Goal: Information Seeking & Learning: Learn about a topic

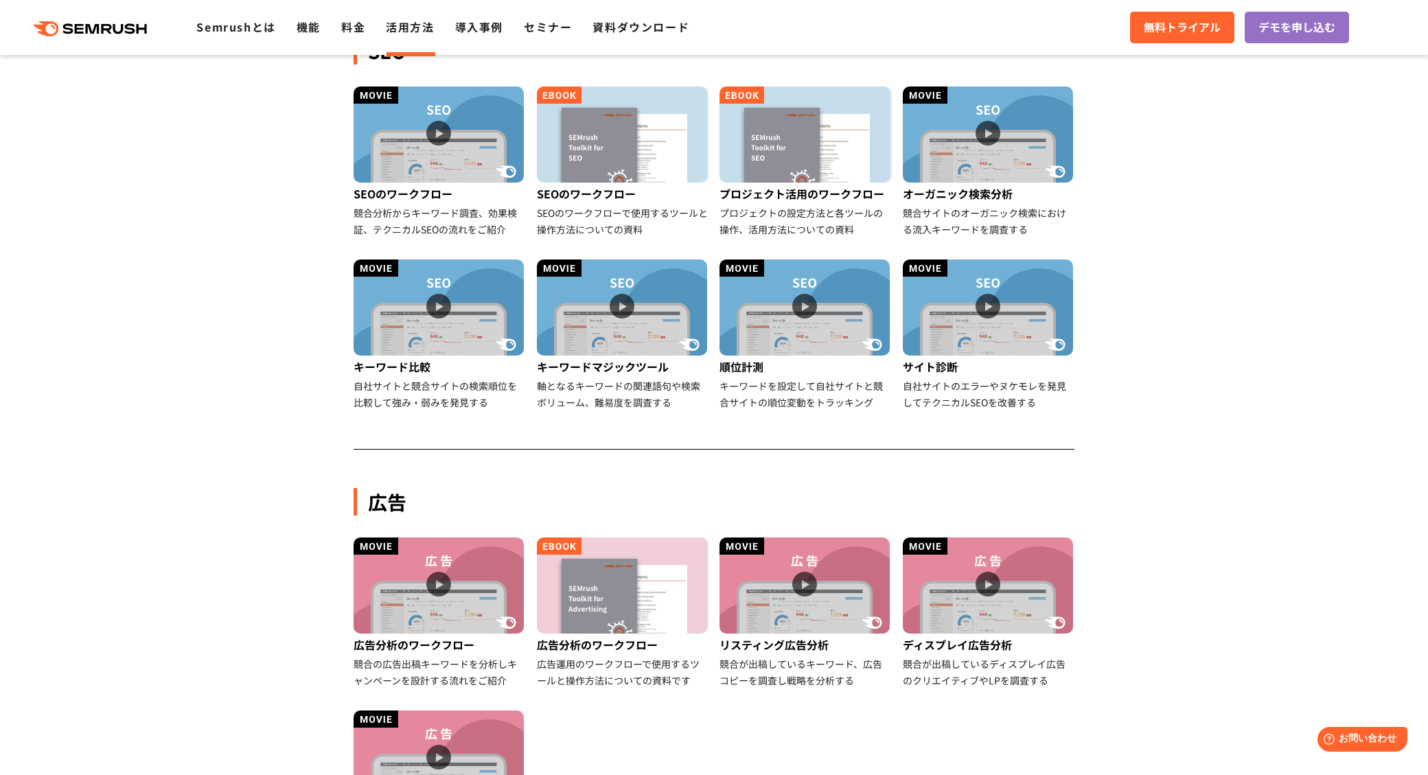
scroll to position [515, 0]
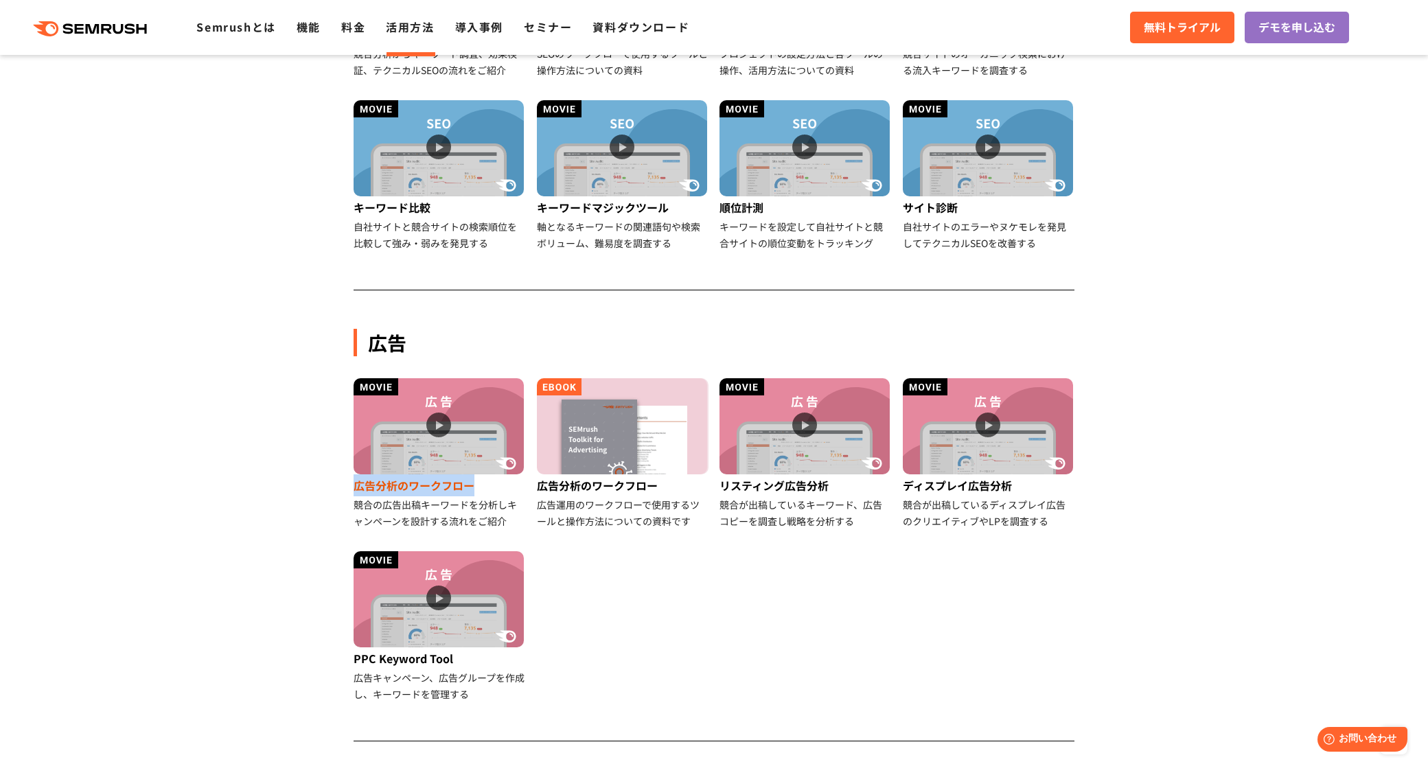
drag, startPoint x: 349, startPoint y: 484, endPoint x: 472, endPoint y: 490, distance: 123.7
click at [472, 490] on div "SEO SEOのワークフロー 競合分析からキーワード調査、効果検証、テクニカルSEOの流れをご紹介 SEOのワークフロー SEOのワークフローで使用するツール…" at bounding box center [714, 549] width 748 height 1496
copy div "広告分析のワークフロー"
click at [482, 439] on img at bounding box center [438, 426] width 170 height 96
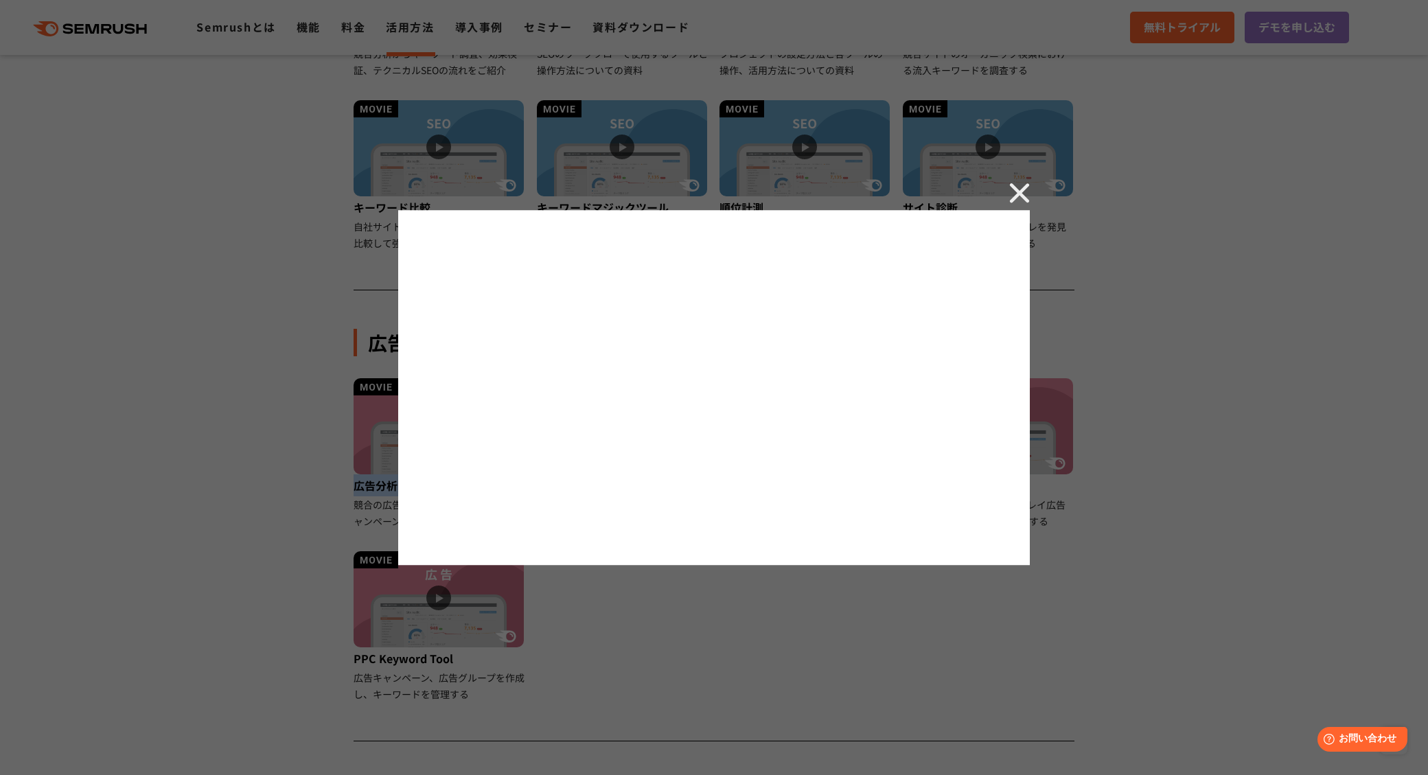
click at [1012, 194] on img at bounding box center [1019, 193] width 21 height 21
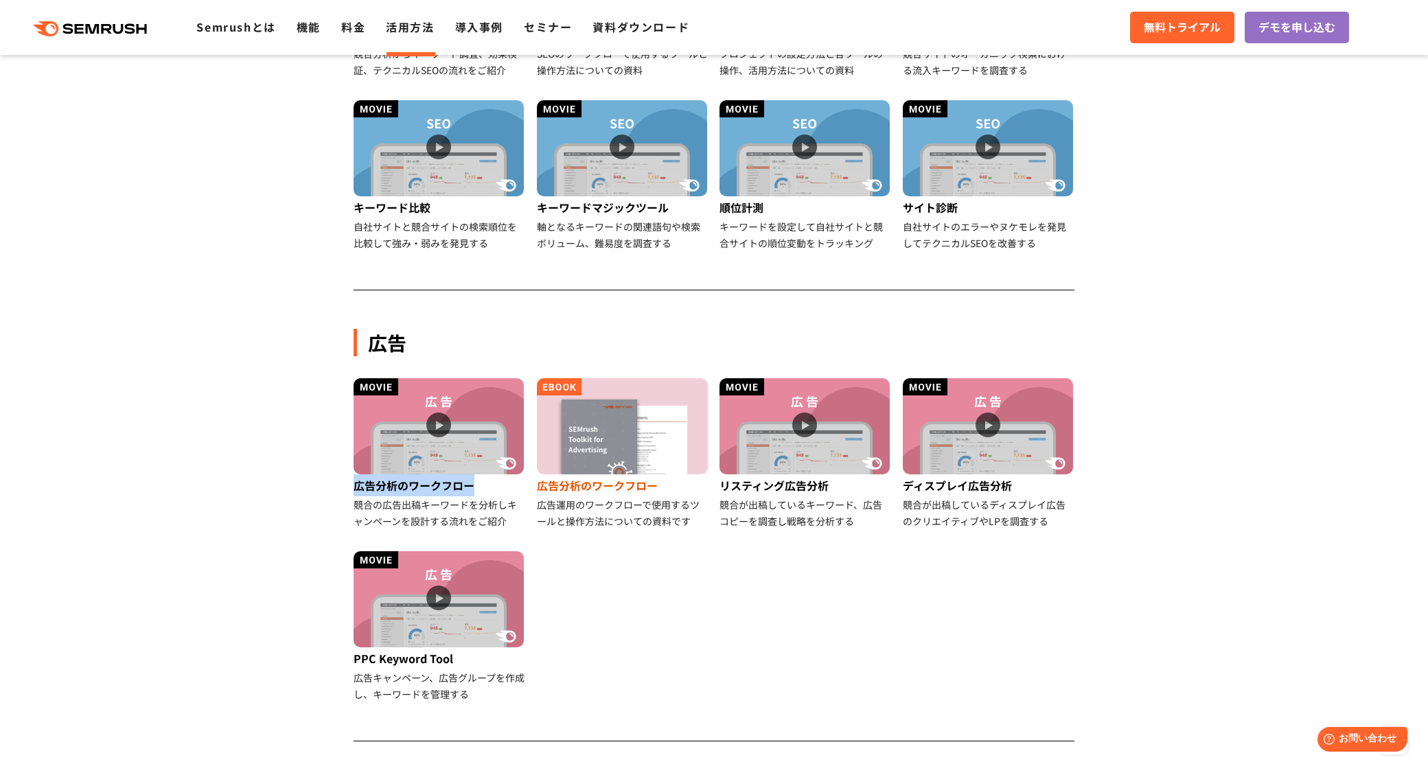
click at [687, 481] on div "広告分析のワークフロー" at bounding box center [623, 485] width 172 height 22
drag, startPoint x: 715, startPoint y: 484, endPoint x: 837, endPoint y: 488, distance: 121.6
click at [837, 488] on li "リスティング広告分析 競合が出稿しているキーワード、広告コピーを調査し戦略を分析する" at bounding box center [805, 453] width 183 height 151
copy div "リスティング広告分析"
drag, startPoint x: 901, startPoint y: 489, endPoint x: 1007, endPoint y: 487, distance: 106.4
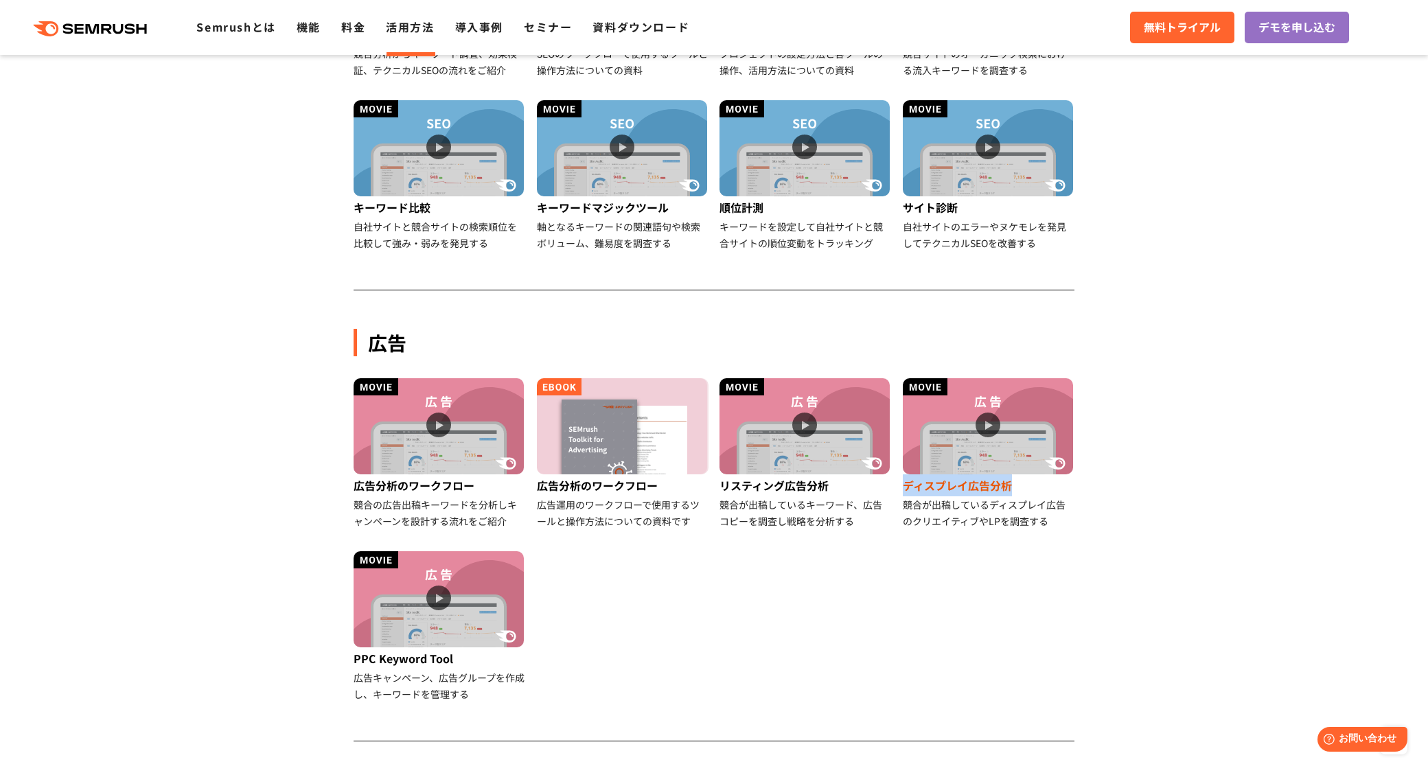
click at [1007, 487] on li "ディスプレイ広告分析 競合が出稿しているディスプレイ広告のクリエイティブやLPを調査する" at bounding box center [988, 453] width 183 height 151
copy div "ディスプレイ広告分析"
drag, startPoint x: 344, startPoint y: 659, endPoint x: 468, endPoint y: 656, distance: 124.3
click at [468, 656] on div "SEO SEOのワークフロー 競合分析からキーワード調査、効果検証、テクニカルSEOの流れをご紹介 SEOのワークフロー SEOのワークフローで使用するツール…" at bounding box center [714, 549] width 748 height 1496
copy div "PPC Keyword Tool"
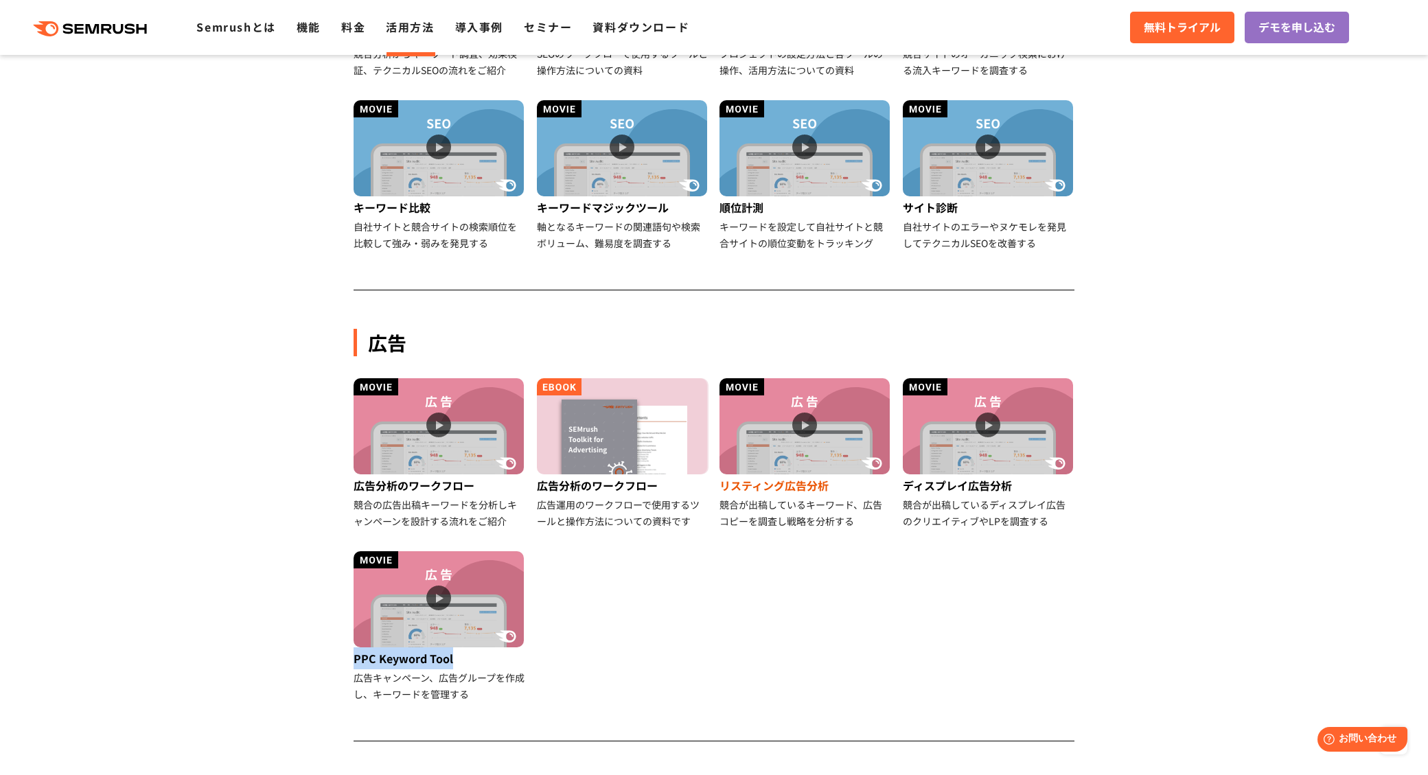
click at [851, 450] on img at bounding box center [804, 426] width 170 height 96
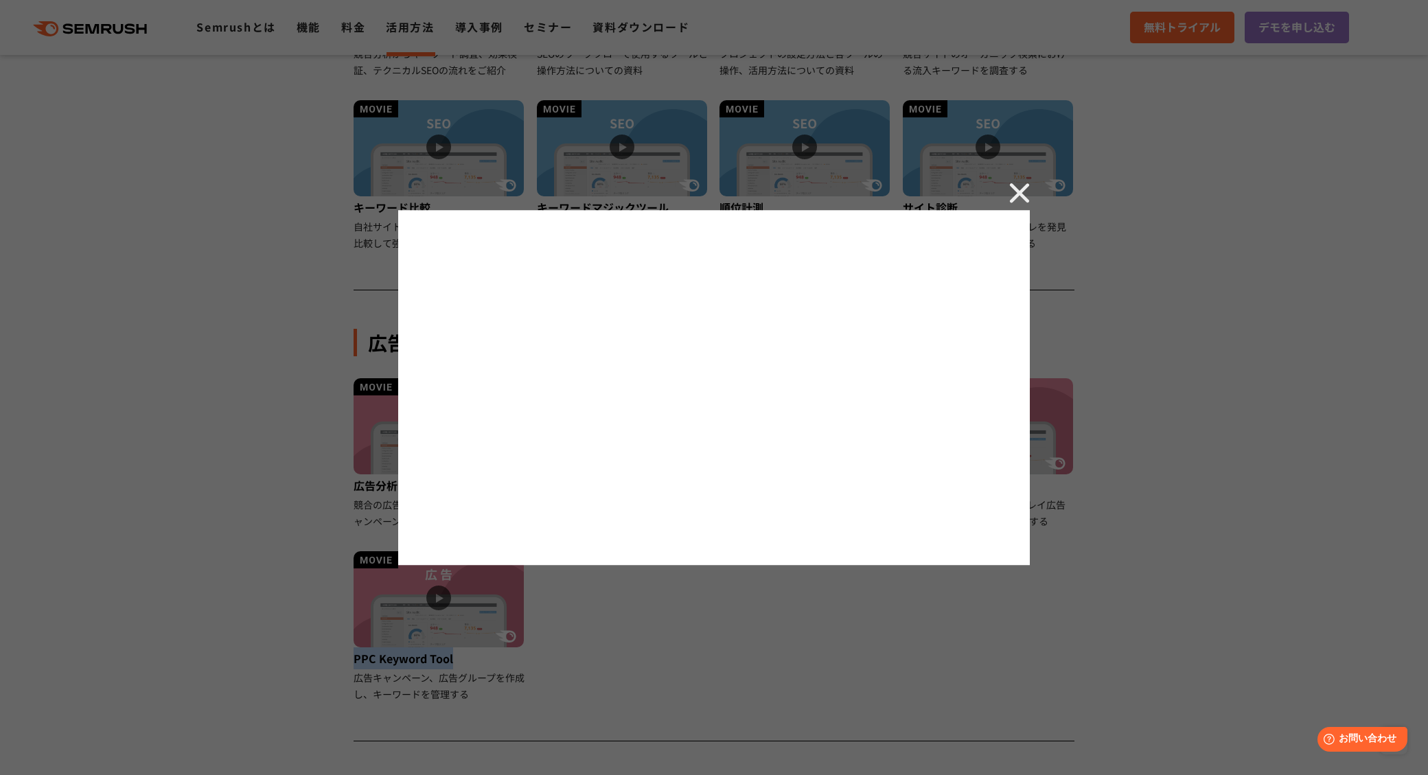
click at [1019, 200] on img at bounding box center [1019, 193] width 21 height 21
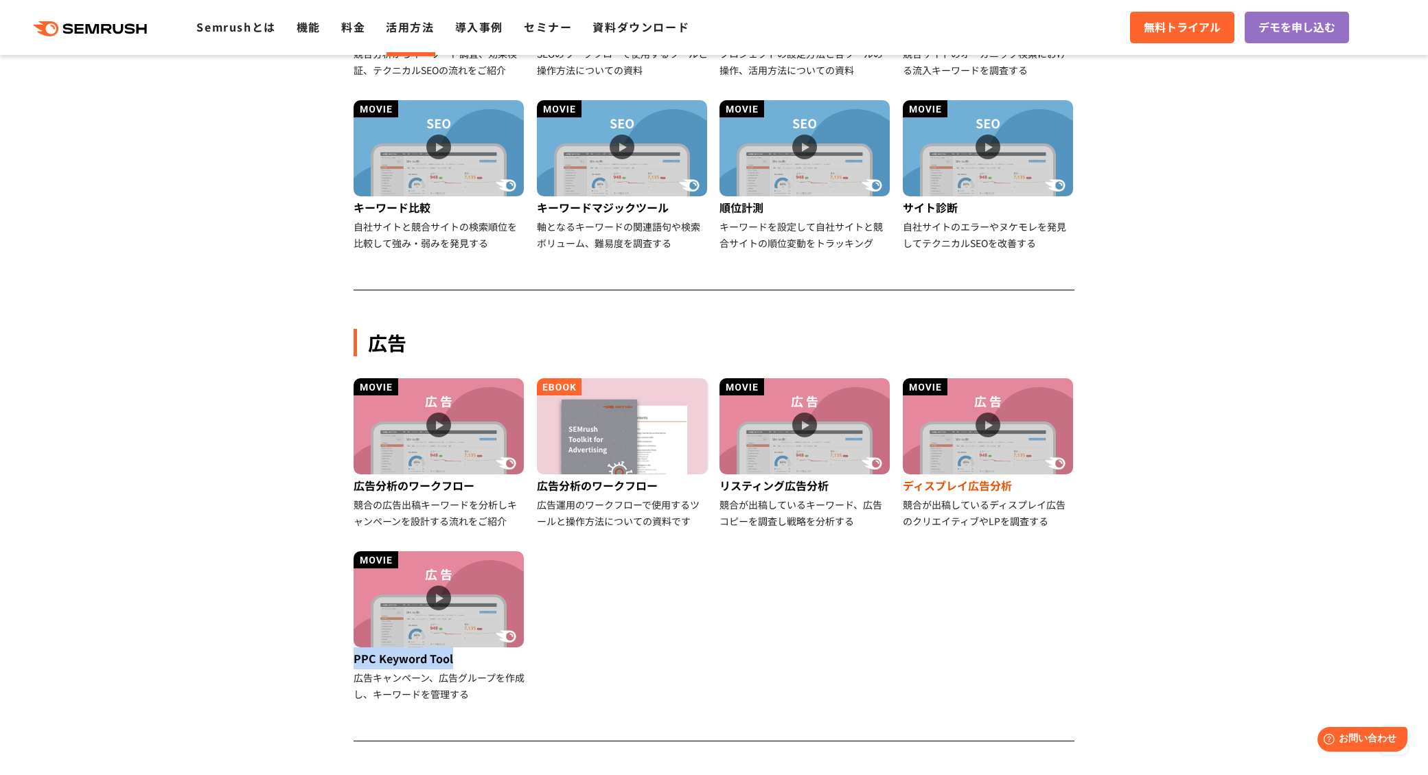
click at [993, 487] on div "ディスプレイ広告分析" at bounding box center [989, 485] width 172 height 22
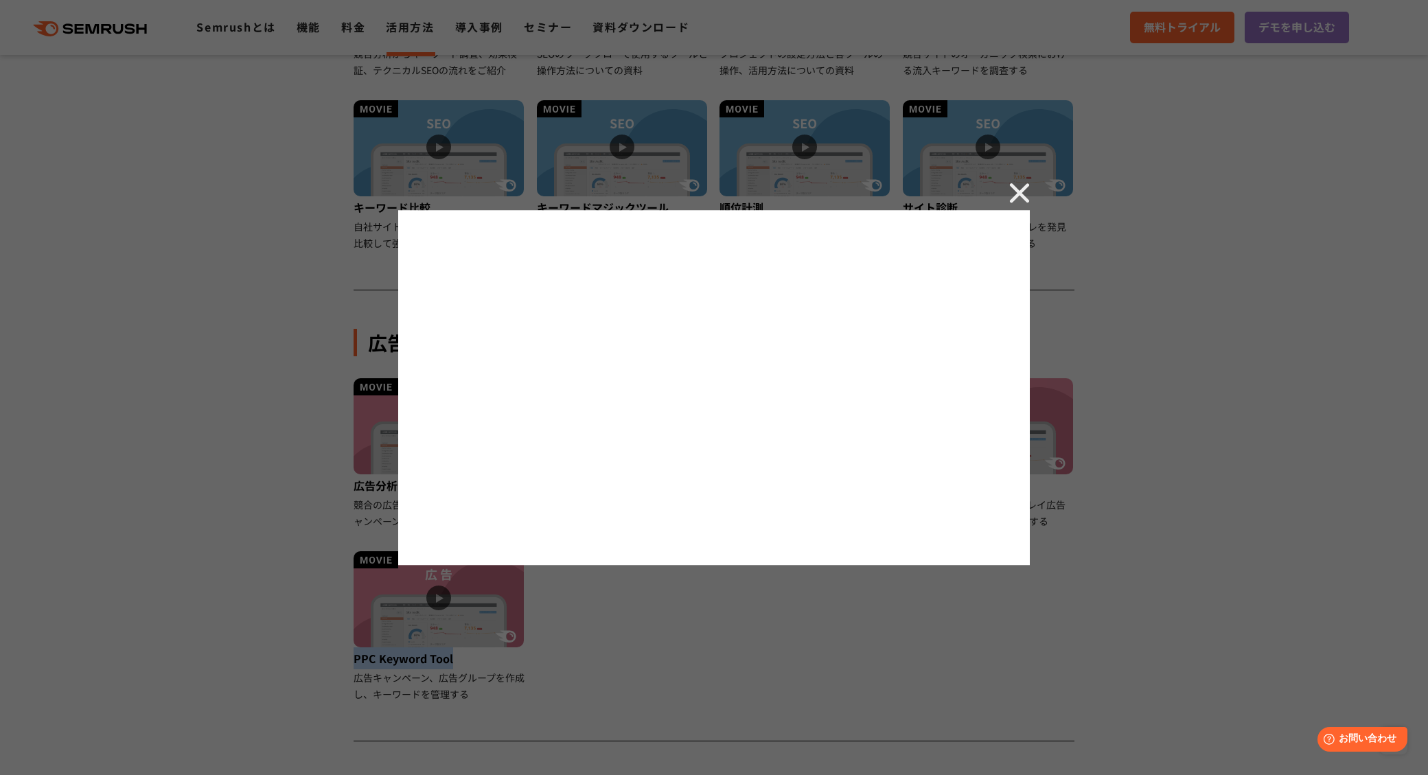
click at [1016, 193] on img at bounding box center [1019, 193] width 21 height 21
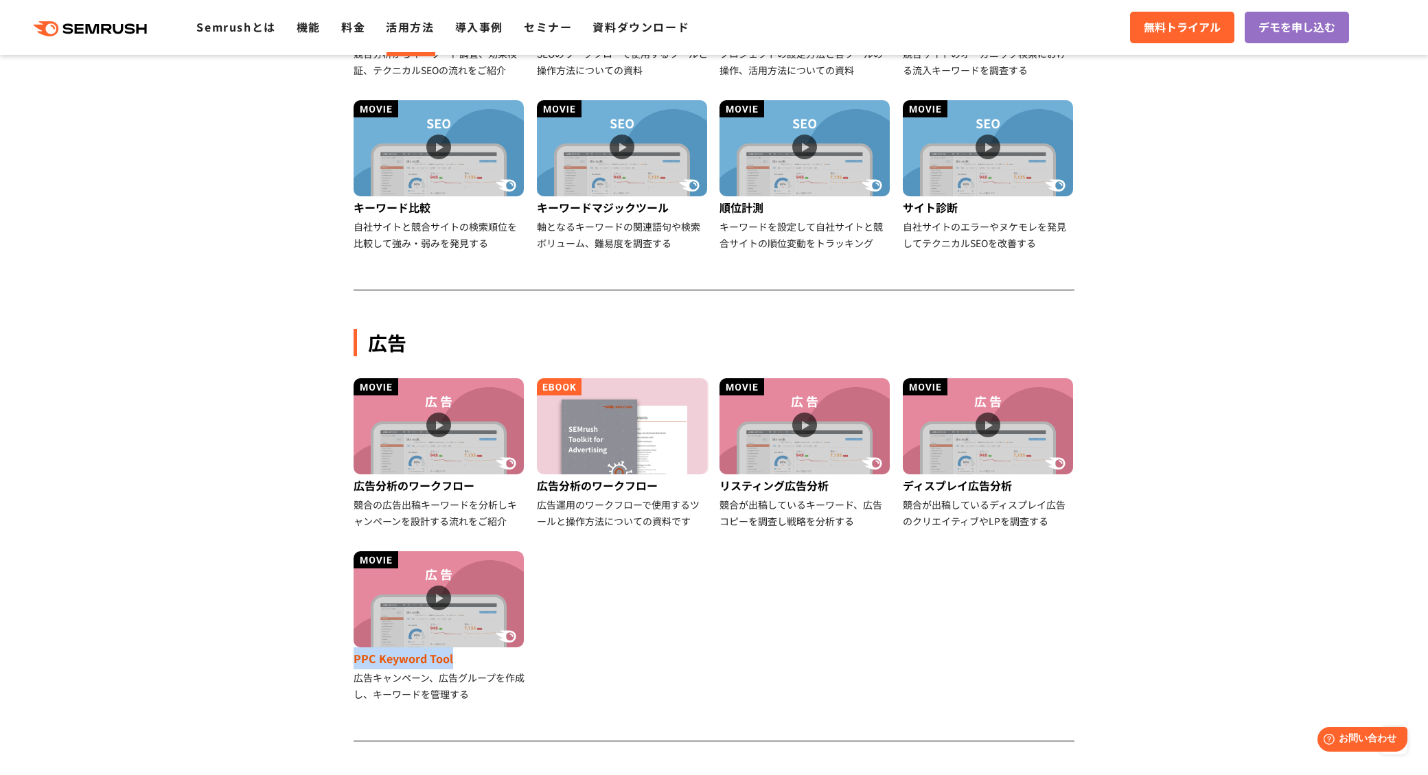
click at [469, 643] on img at bounding box center [438, 599] width 170 height 96
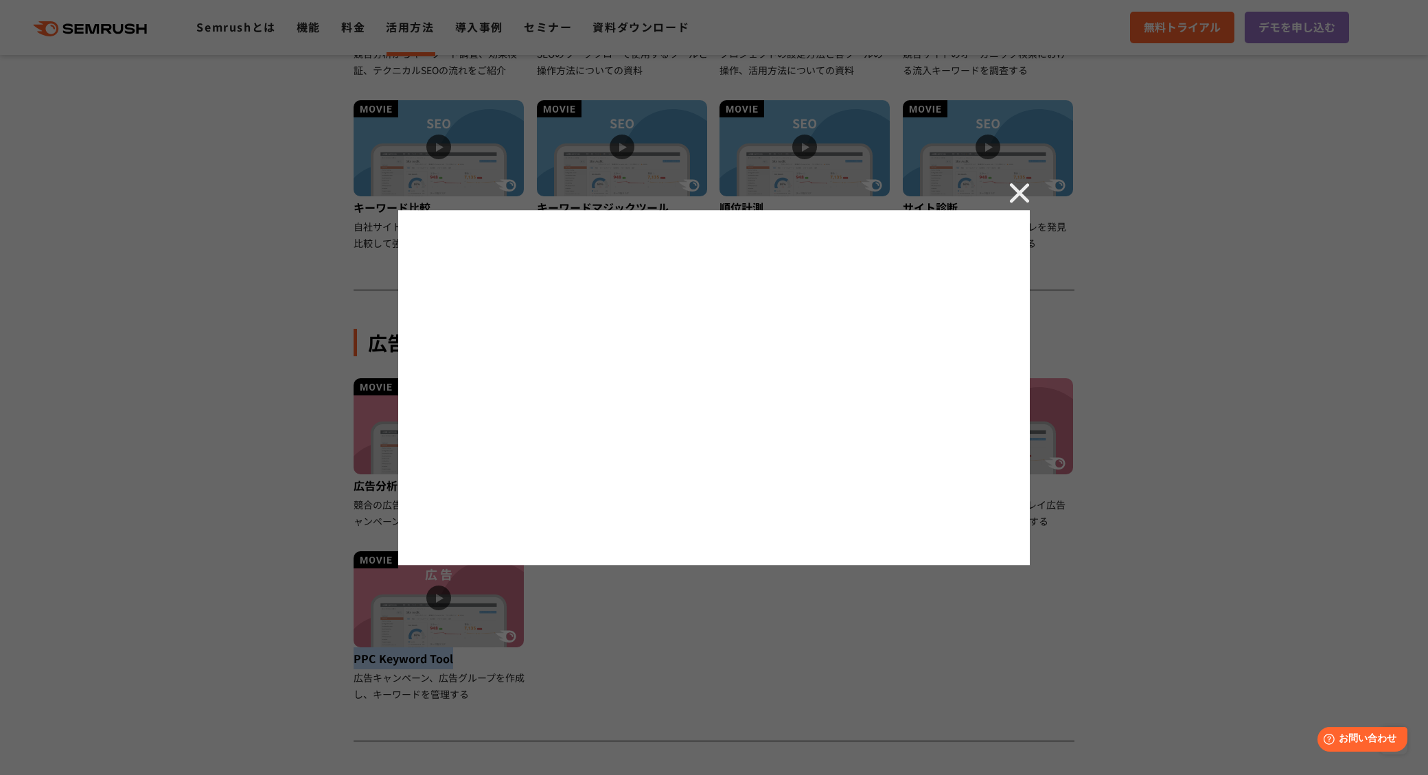
click at [1009, 195] on img at bounding box center [1019, 193] width 21 height 21
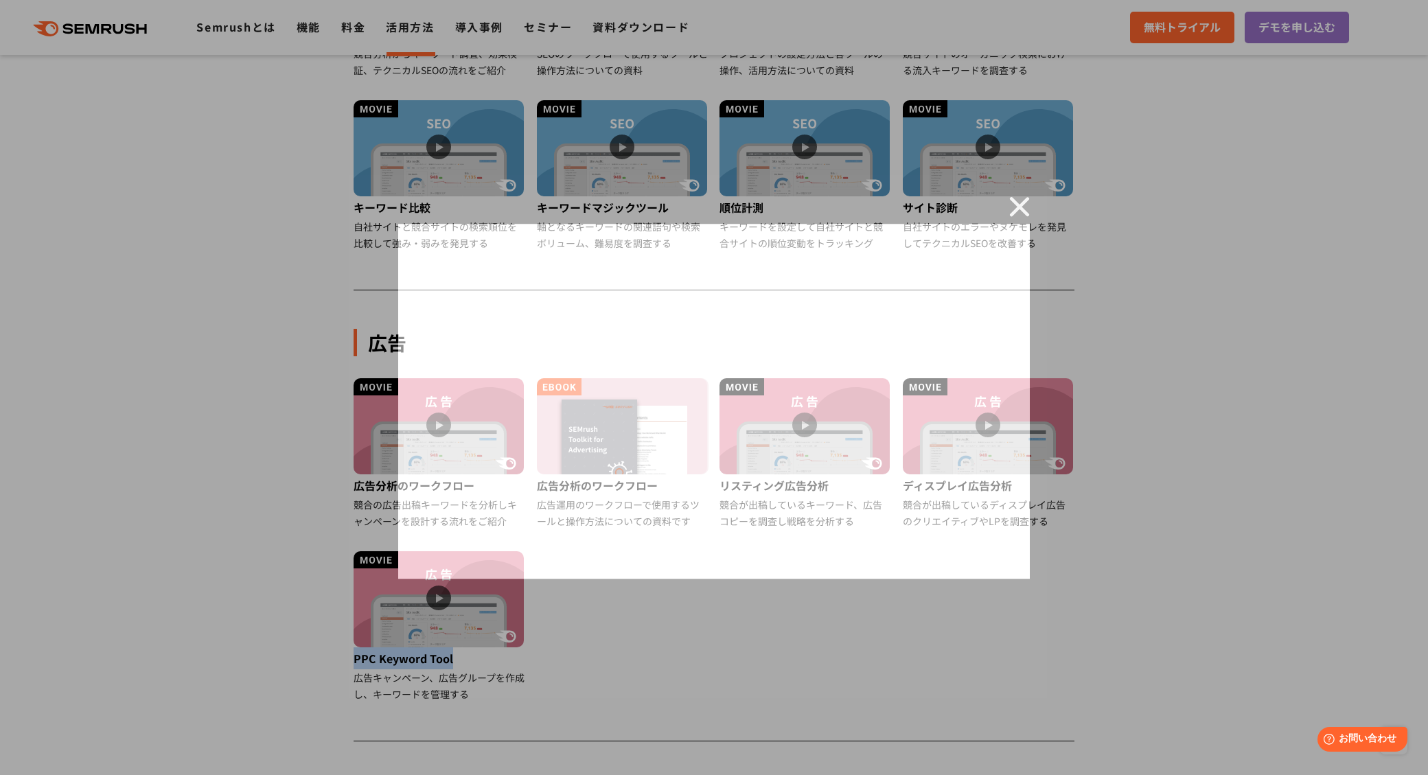
click at [1014, 198] on img at bounding box center [1019, 206] width 21 height 21
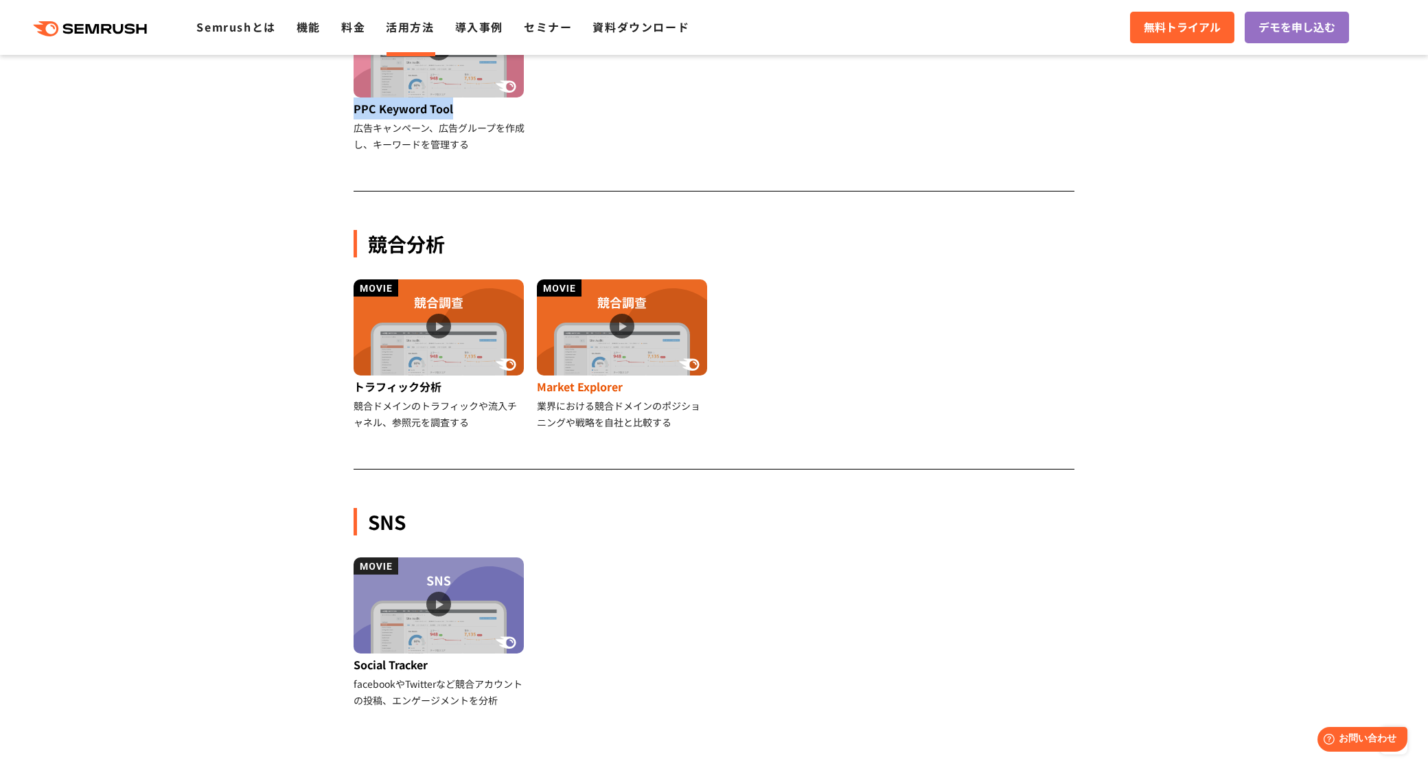
scroll to position [1072, 0]
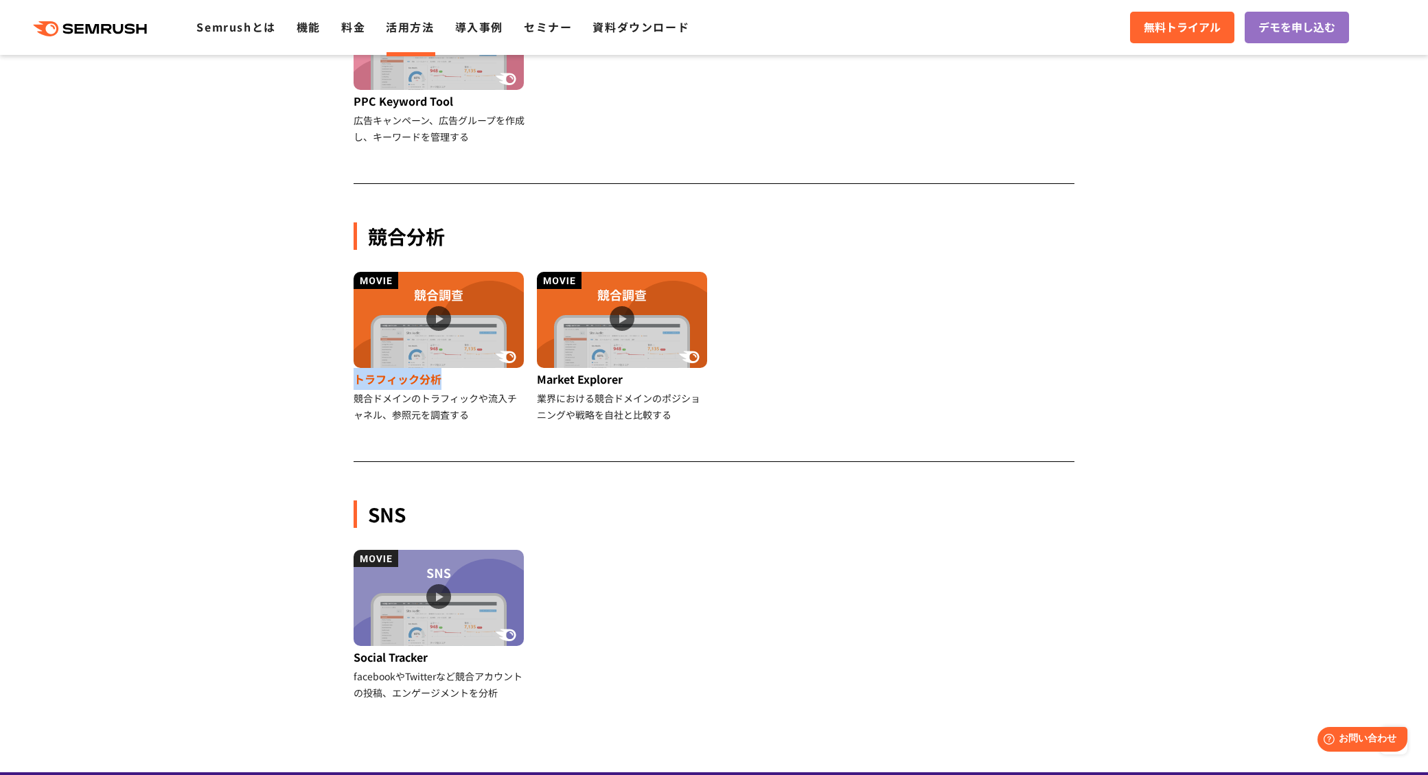
drag, startPoint x: 346, startPoint y: 382, endPoint x: 439, endPoint y: 383, distance: 92.7
copy div "トラフィック分析"
drag, startPoint x: 531, startPoint y: 378, endPoint x: 620, endPoint y: 382, distance: 88.6
click at [620, 382] on li "Market Explorer 業界における競合ドメインのポジショニングや戦略を自社と比較する" at bounding box center [622, 347] width 183 height 151
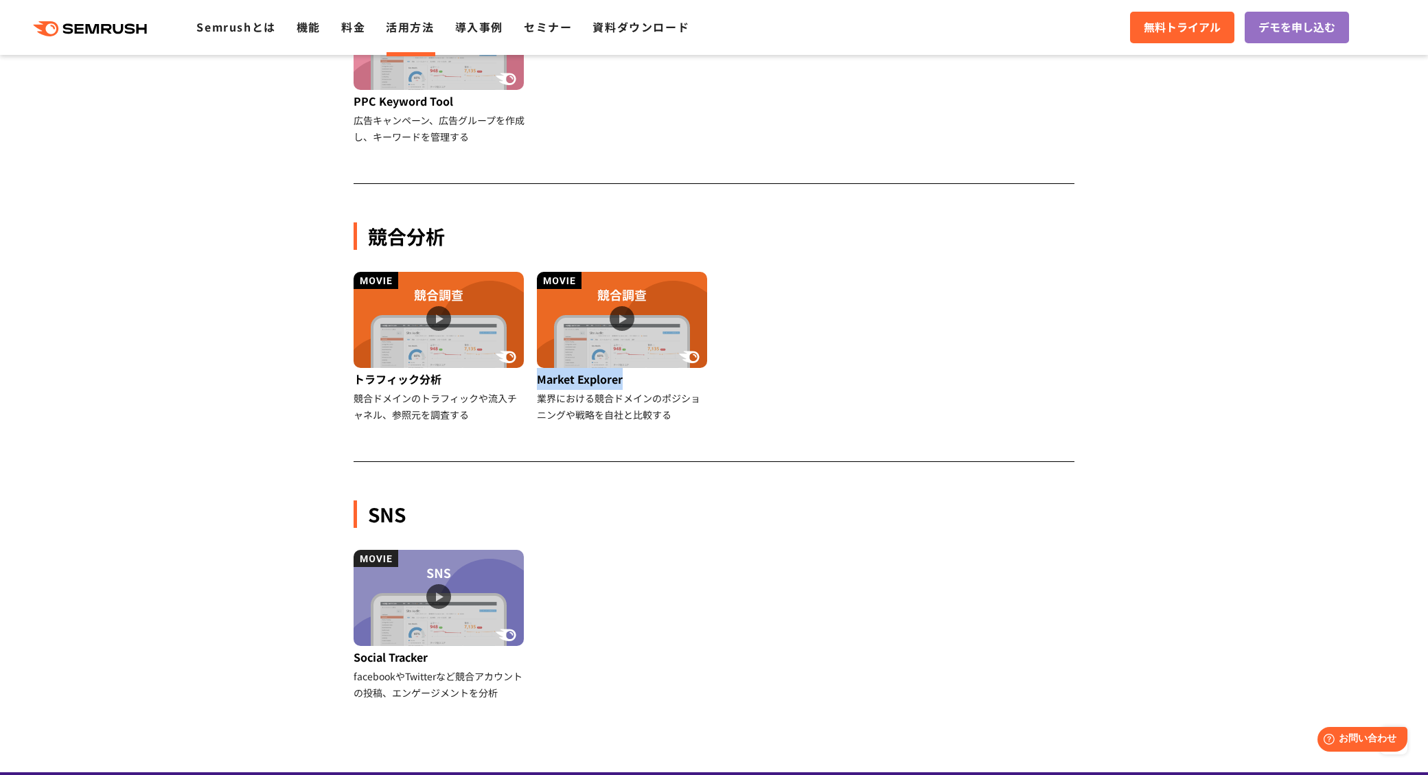
copy div "Market Explorer"
click at [455, 339] on img at bounding box center [438, 320] width 170 height 96
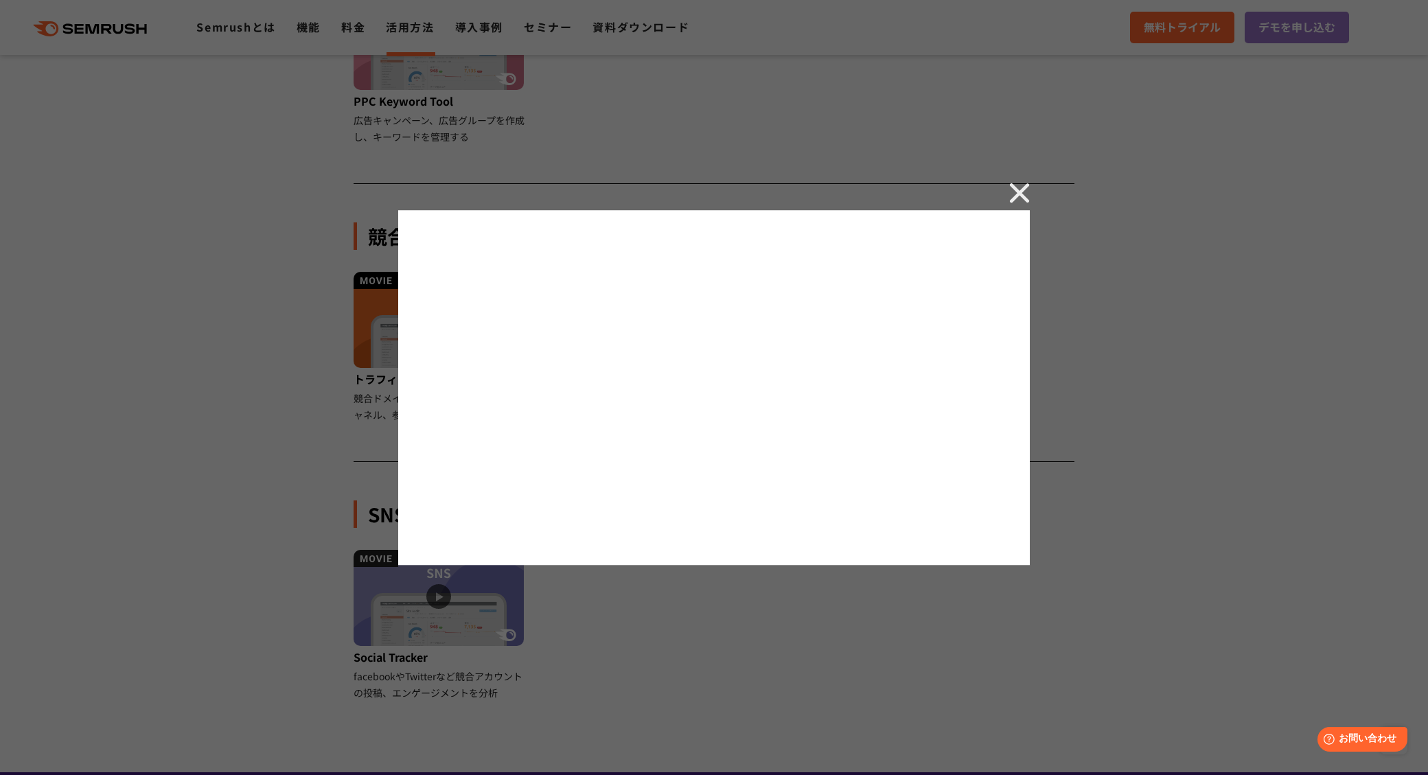
click at [1034, 194] on div at bounding box center [714, 387] width 1428 height 775
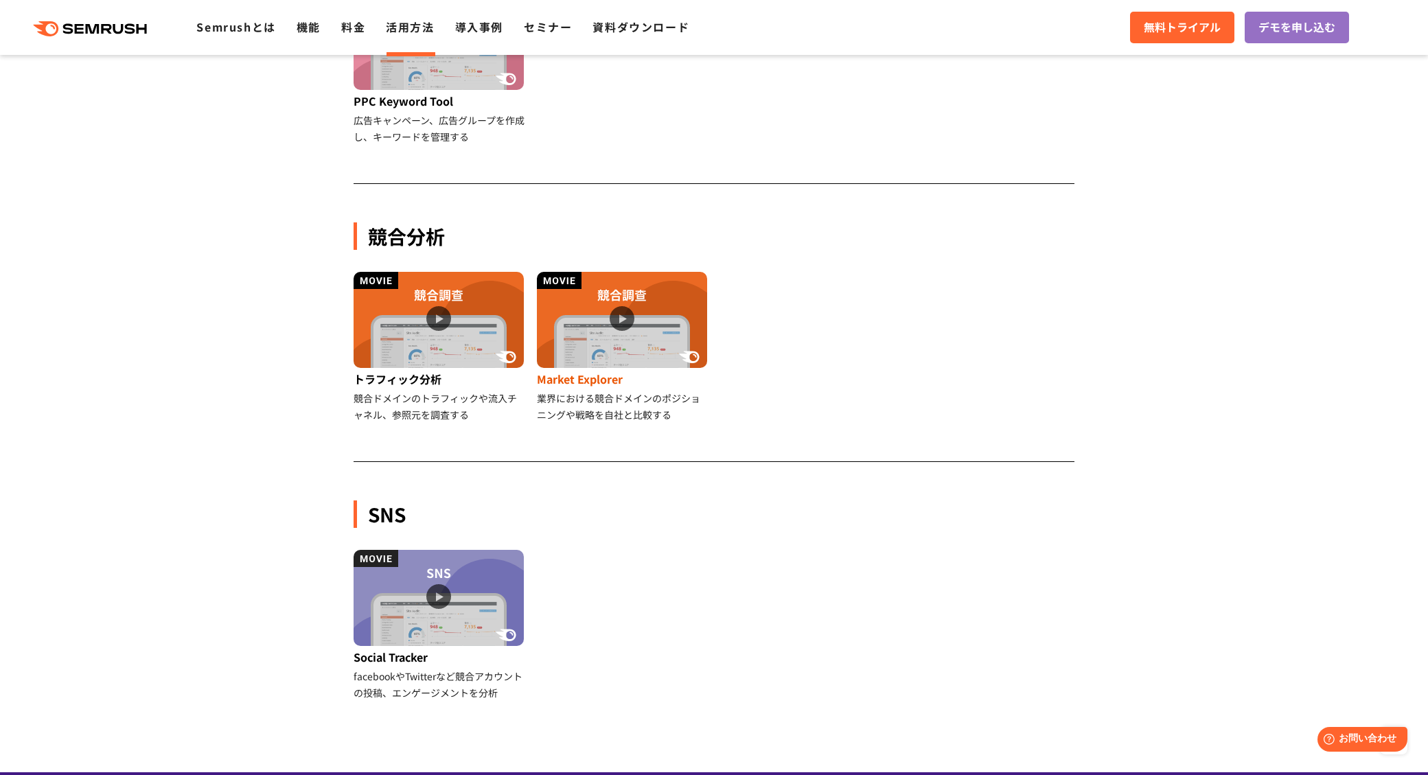
click at [573, 369] on div "Market Explorer" at bounding box center [623, 379] width 172 height 22
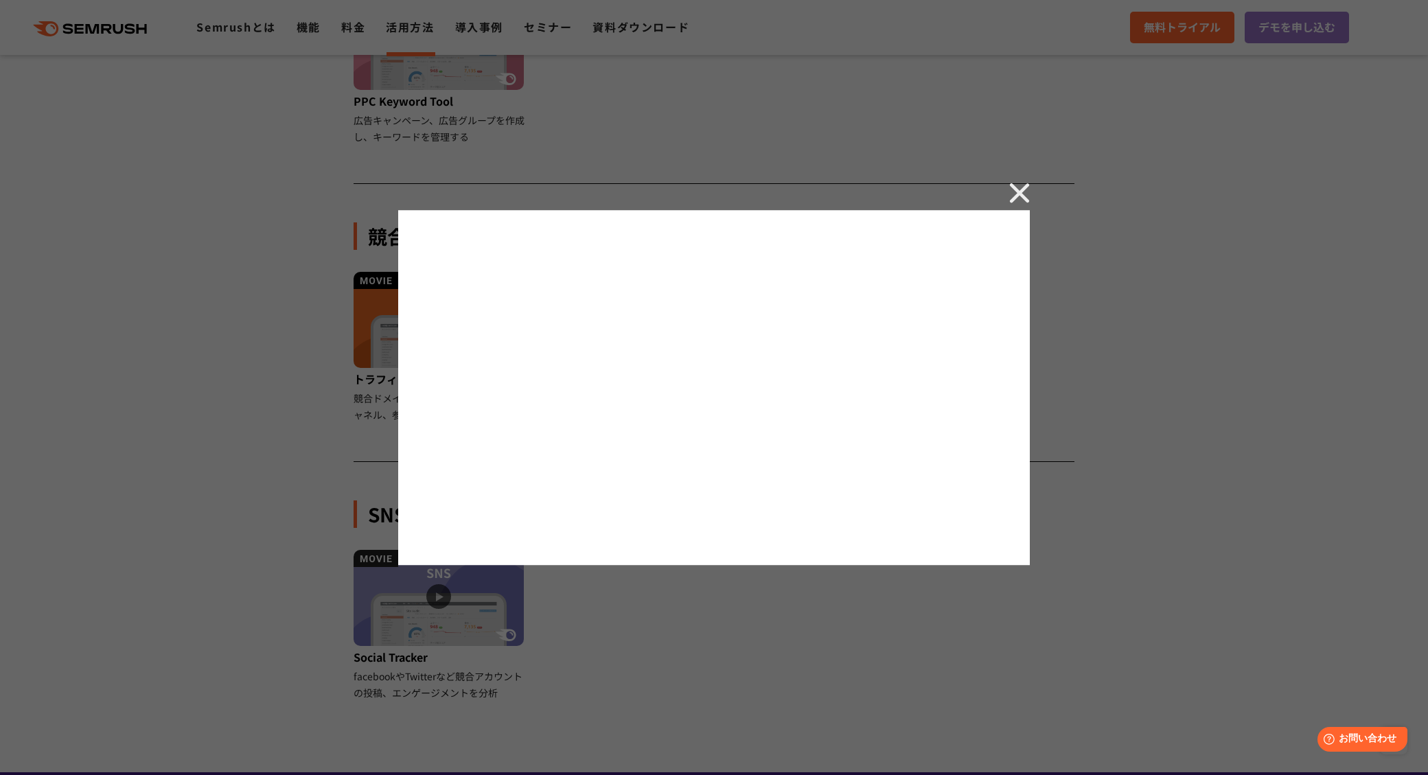
click at [1012, 196] on img at bounding box center [1019, 193] width 21 height 21
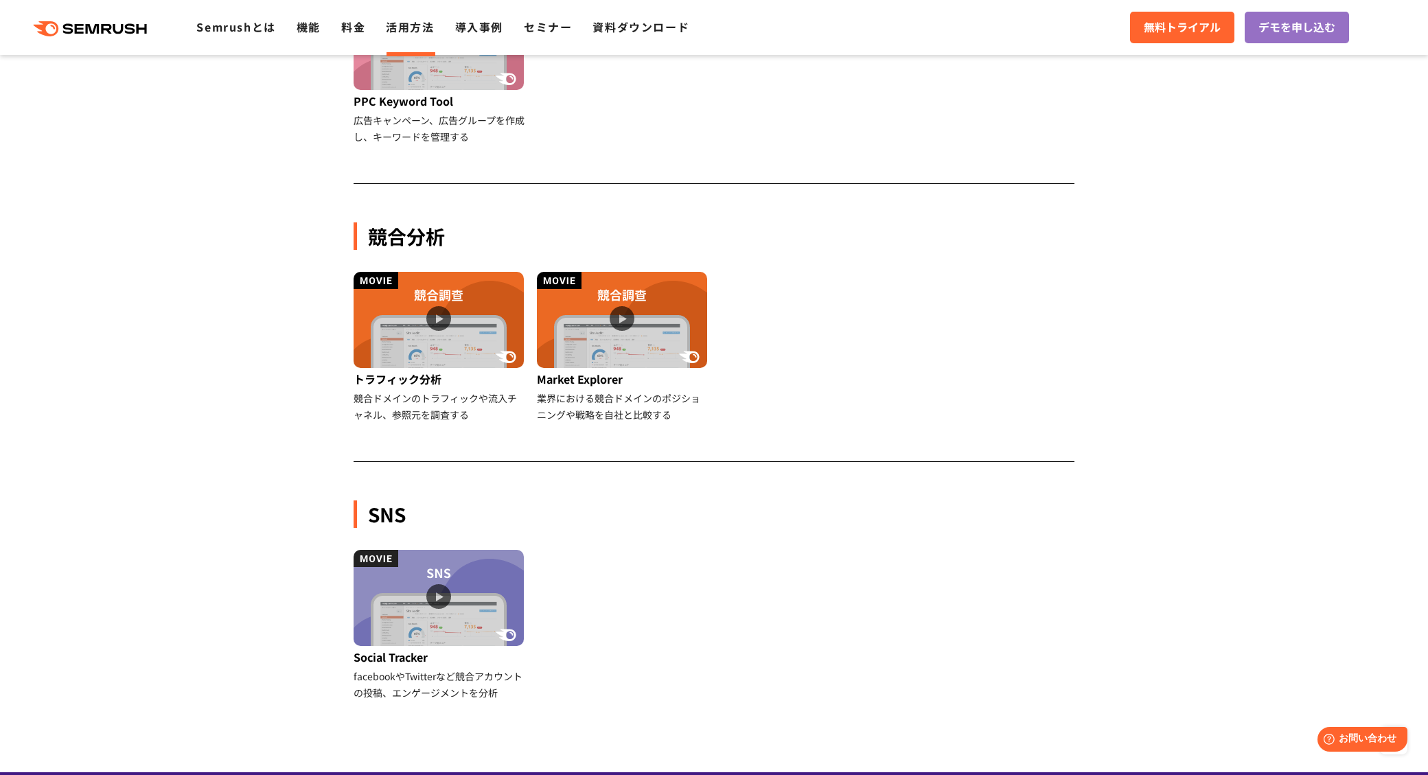
click at [404, 660] on div "Social Tracker" at bounding box center [439, 657] width 172 height 22
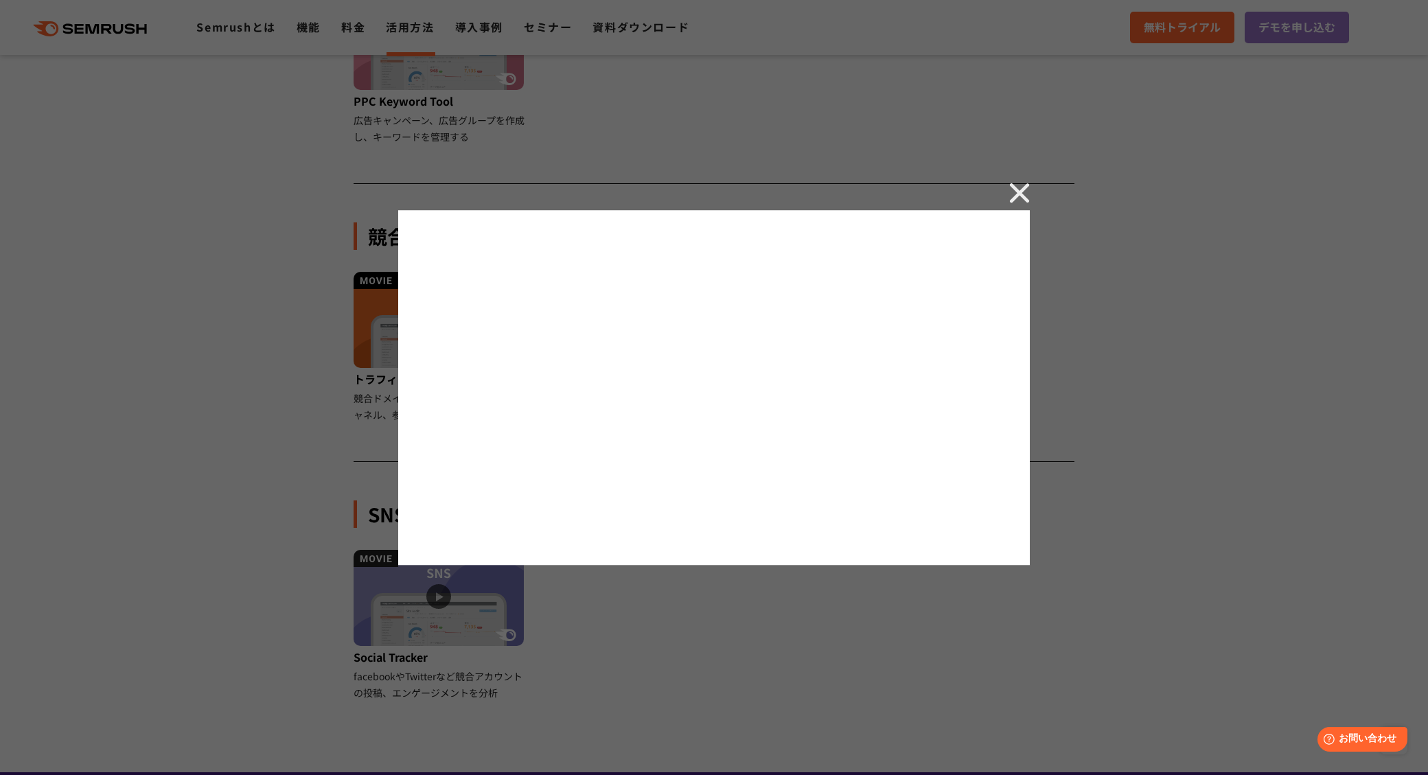
click at [1005, 187] on div at bounding box center [714, 387] width 1428 height 775
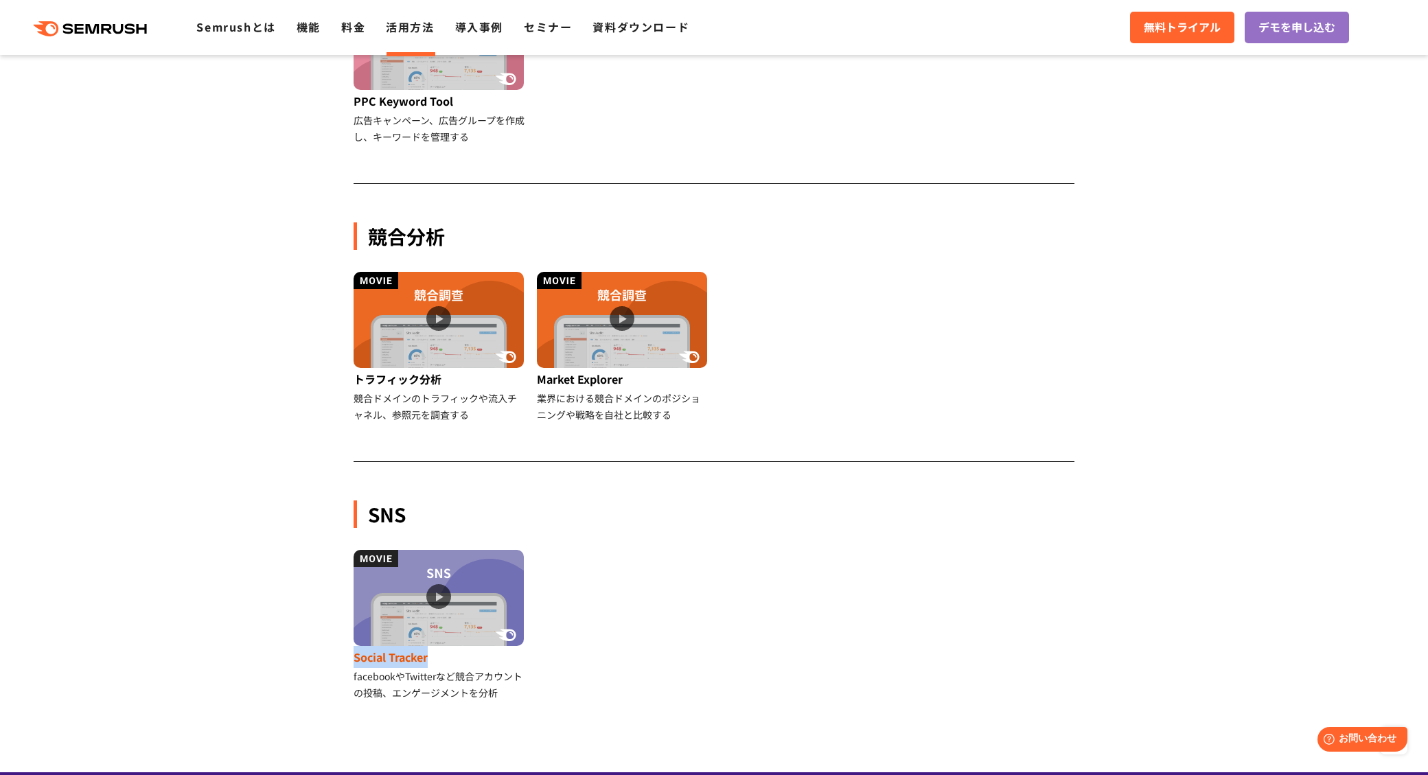
drag, startPoint x: 412, startPoint y: 656, endPoint x: 439, endPoint y: 661, distance: 27.2
copy div "Social Tracker"
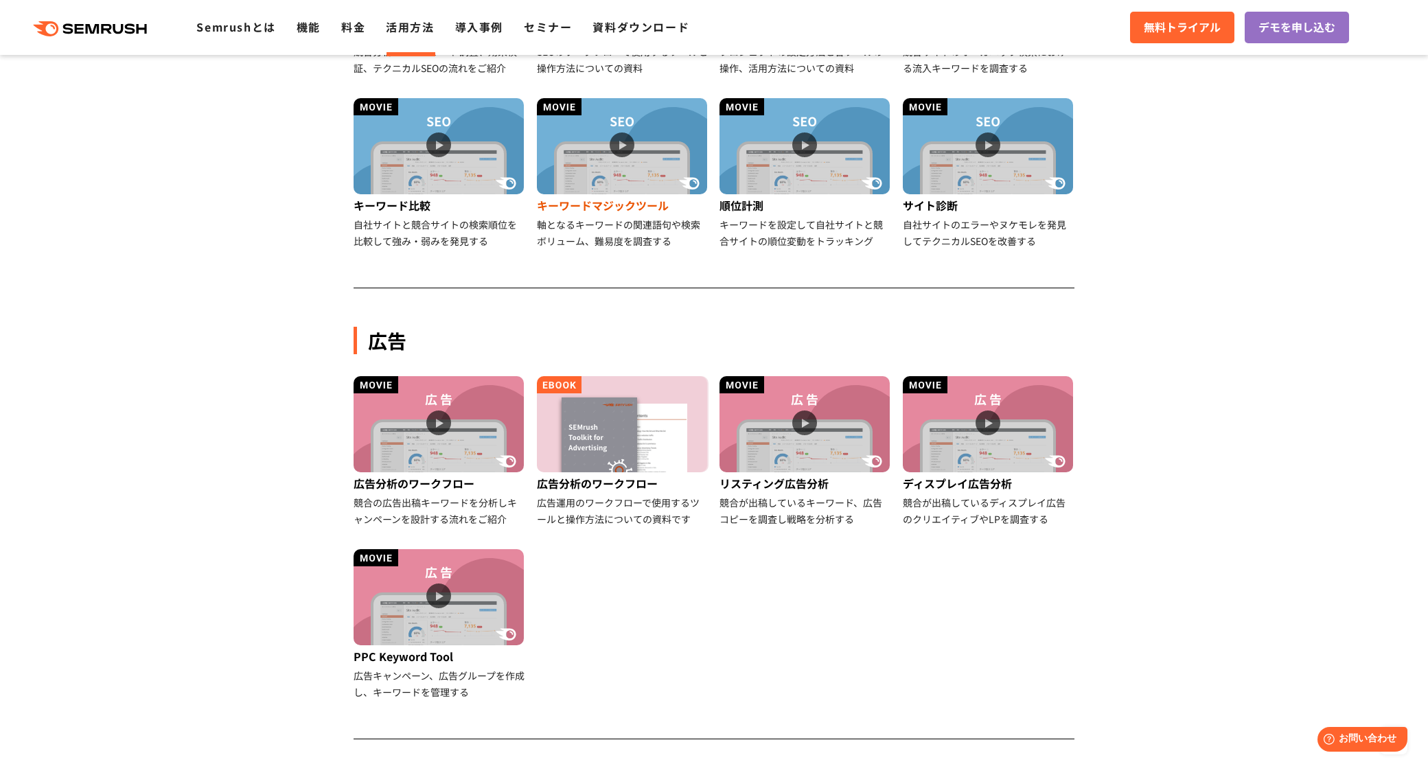
scroll to position [531, 0]
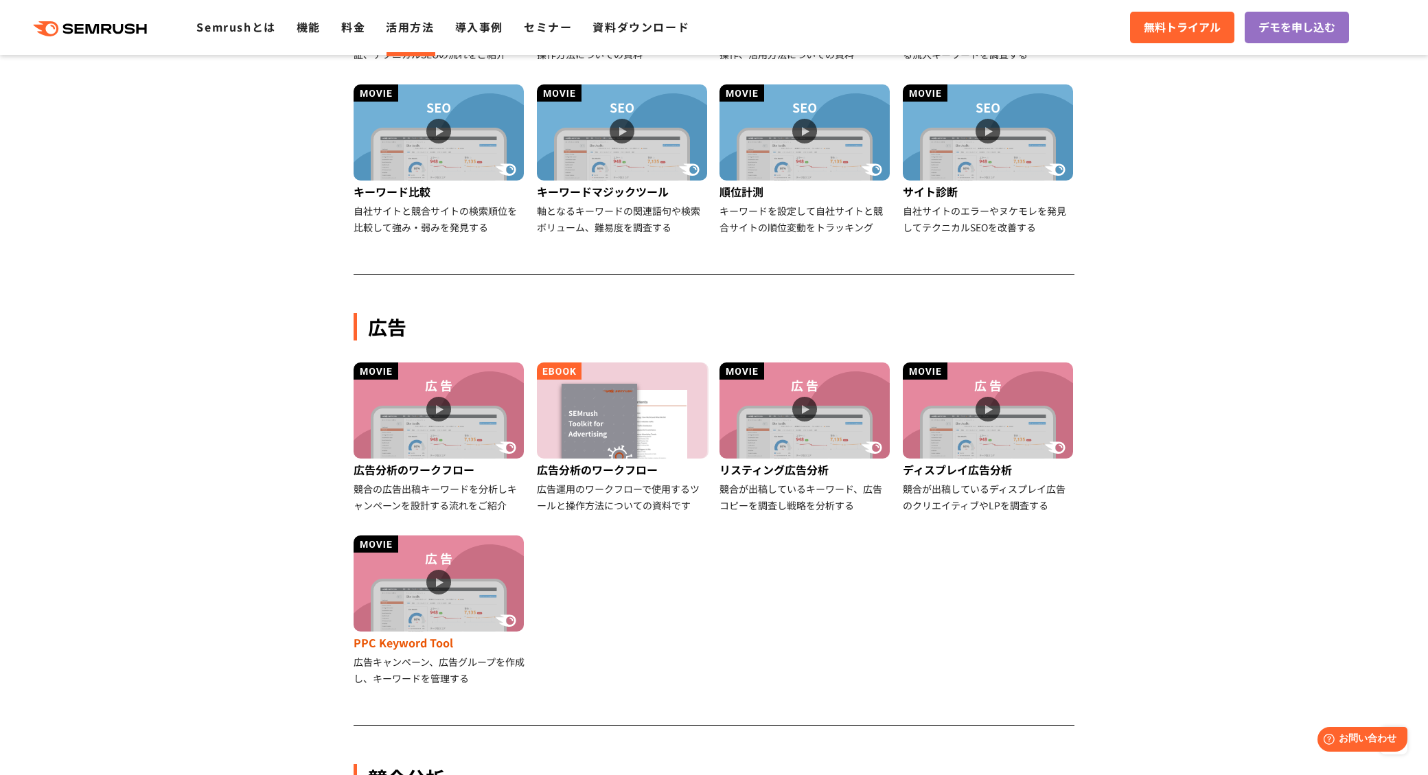
click at [496, 578] on img at bounding box center [438, 583] width 170 height 96
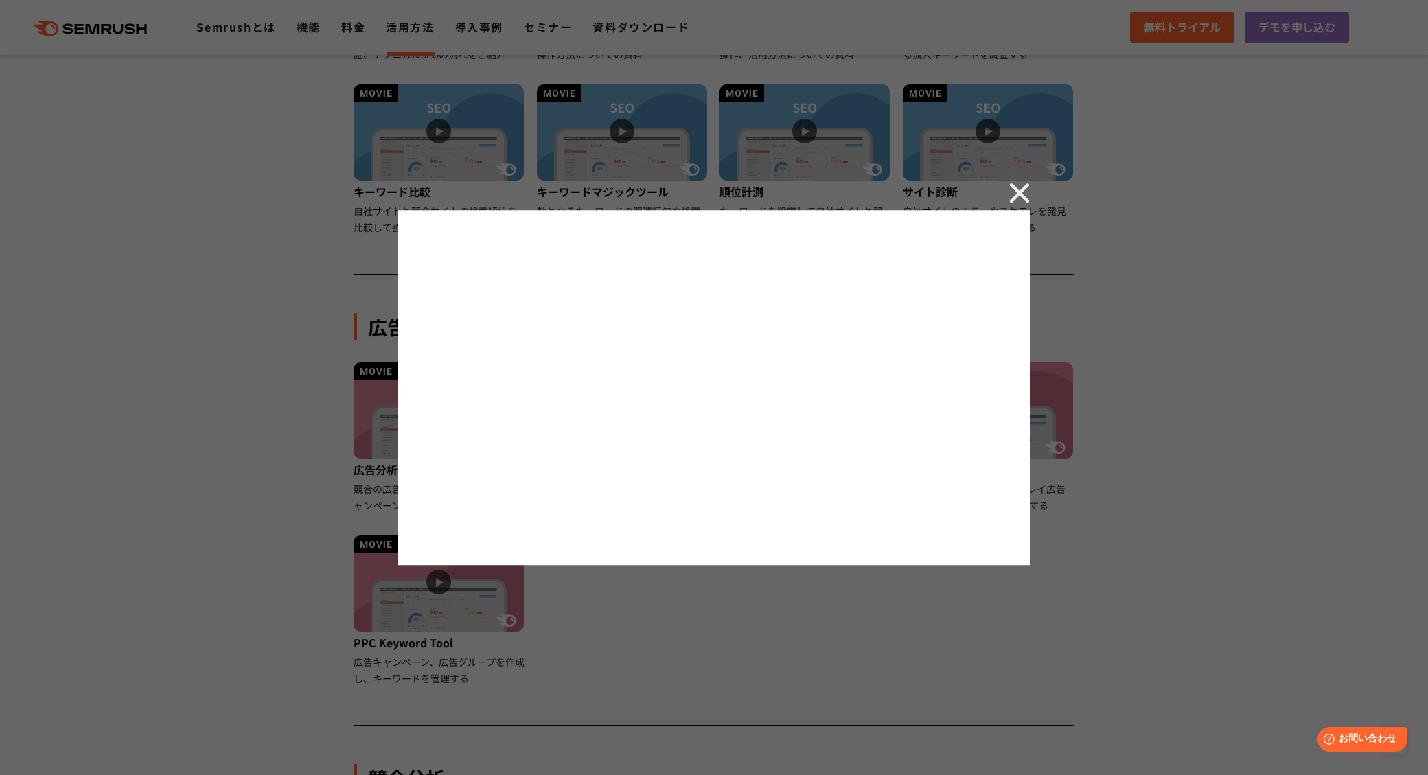
click at [1005, 207] on div at bounding box center [714, 387] width 1428 height 775
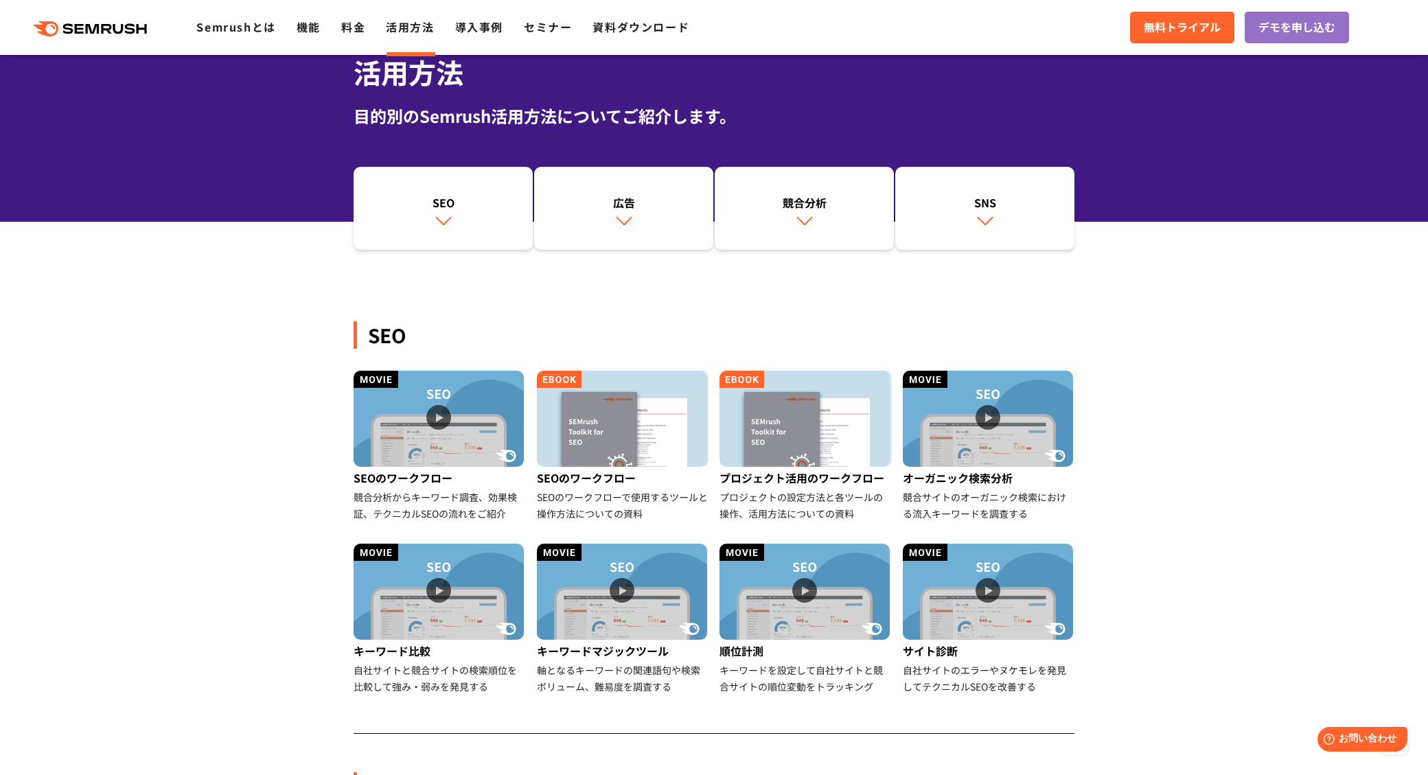
scroll to position [0, 0]
